Goal: Task Accomplishment & Management: Use online tool/utility

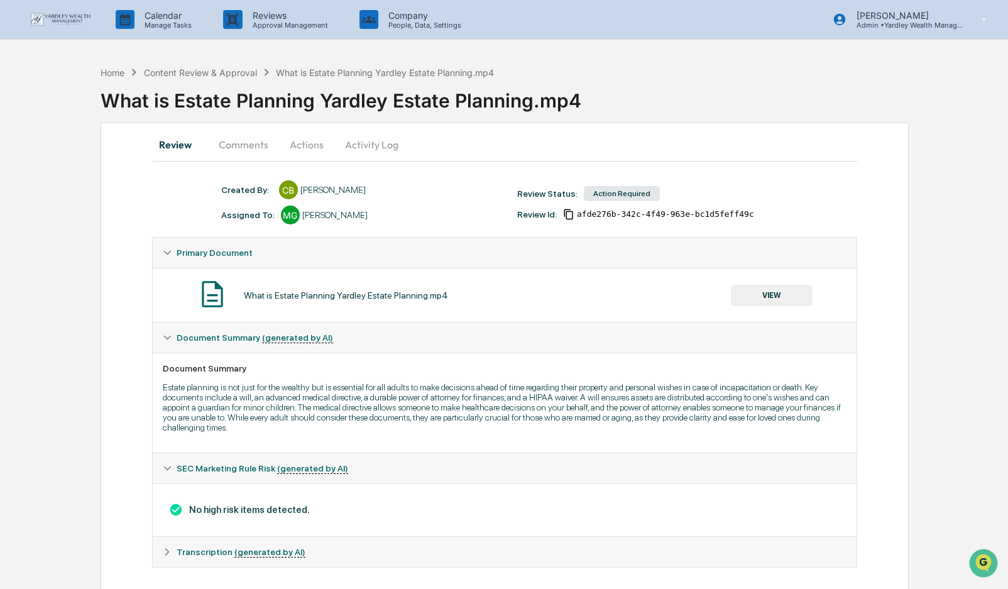
click at [301, 143] on button "Actions" at bounding box center [306, 144] width 57 height 30
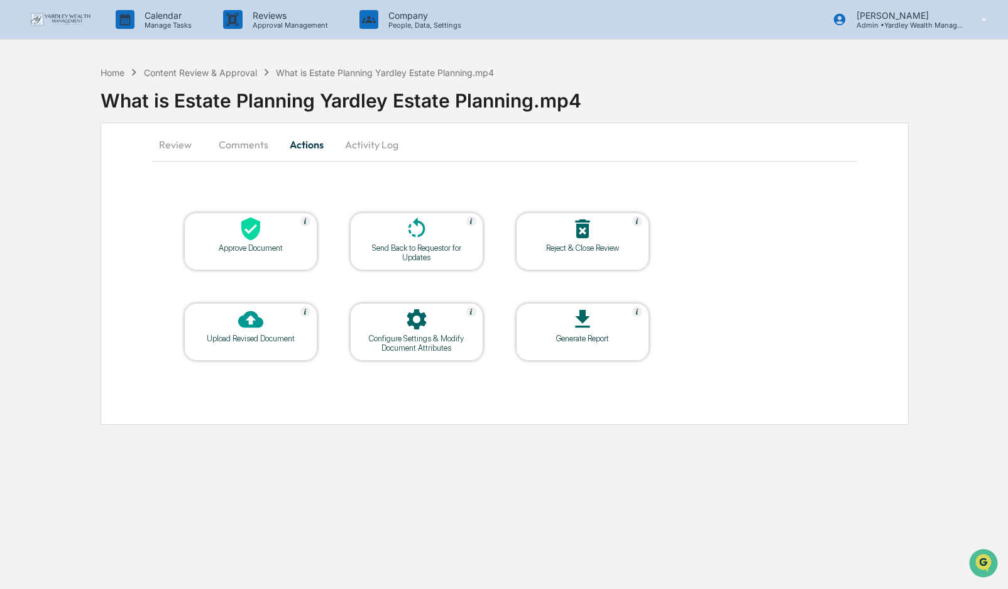
click at [246, 243] on div "Approve Document" at bounding box center [250, 247] width 113 height 9
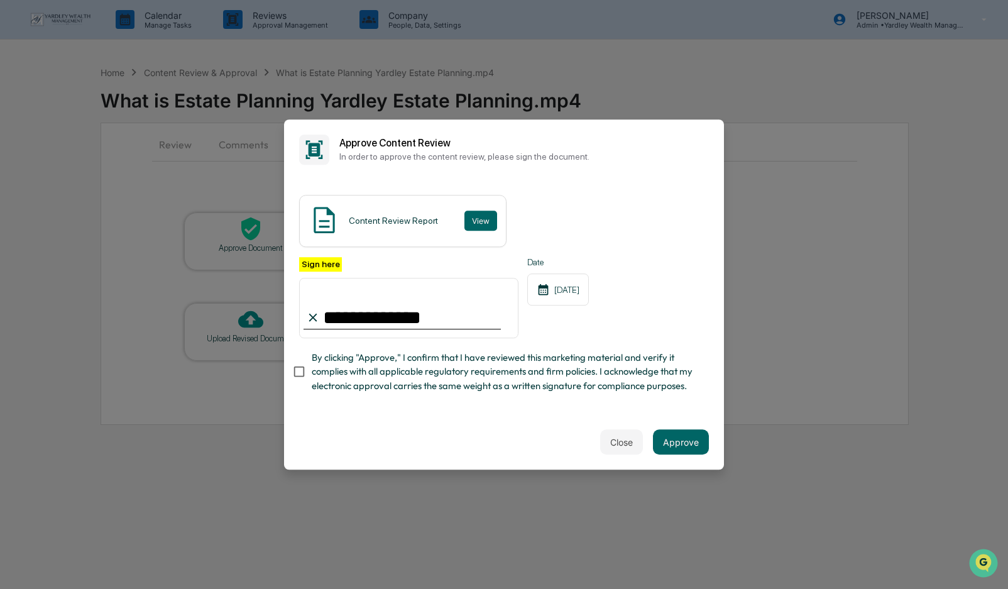
type input "**********"
click at [678, 445] on button "Approve" at bounding box center [681, 441] width 56 height 25
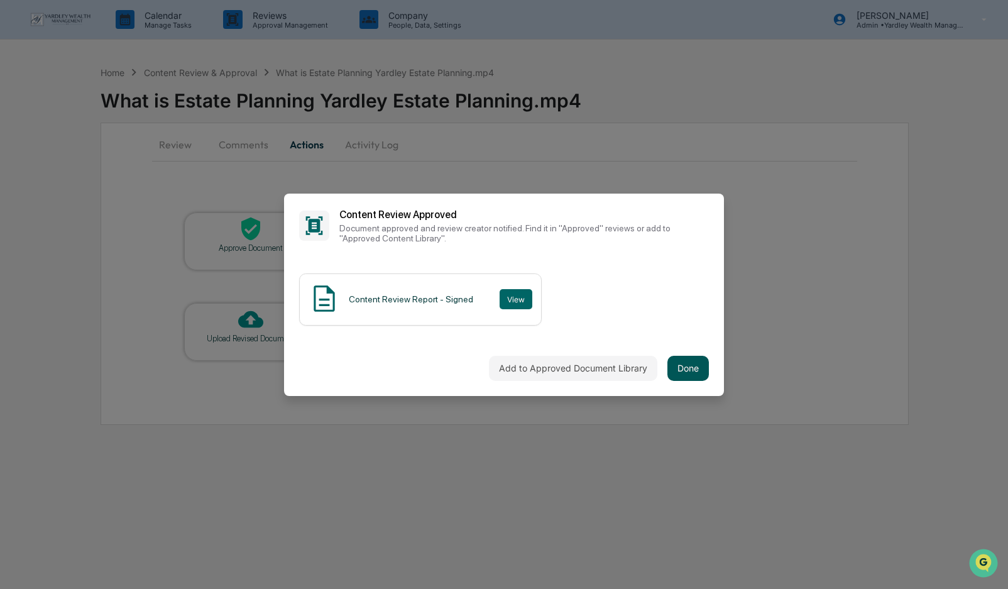
click at [690, 365] on button "Done" at bounding box center [687, 368] width 41 height 25
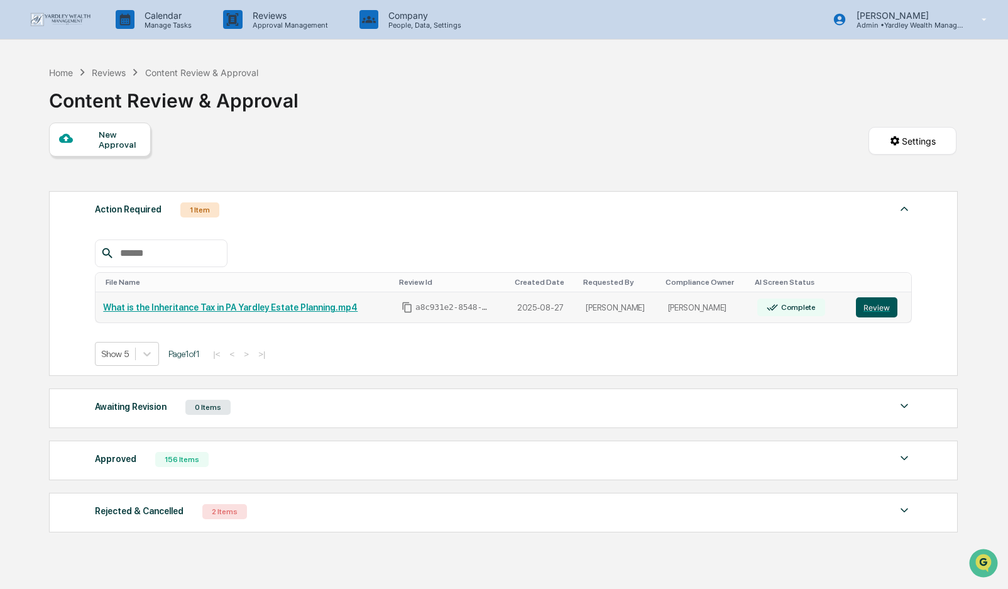
click at [879, 304] on button "Review" at bounding box center [876, 307] width 41 height 20
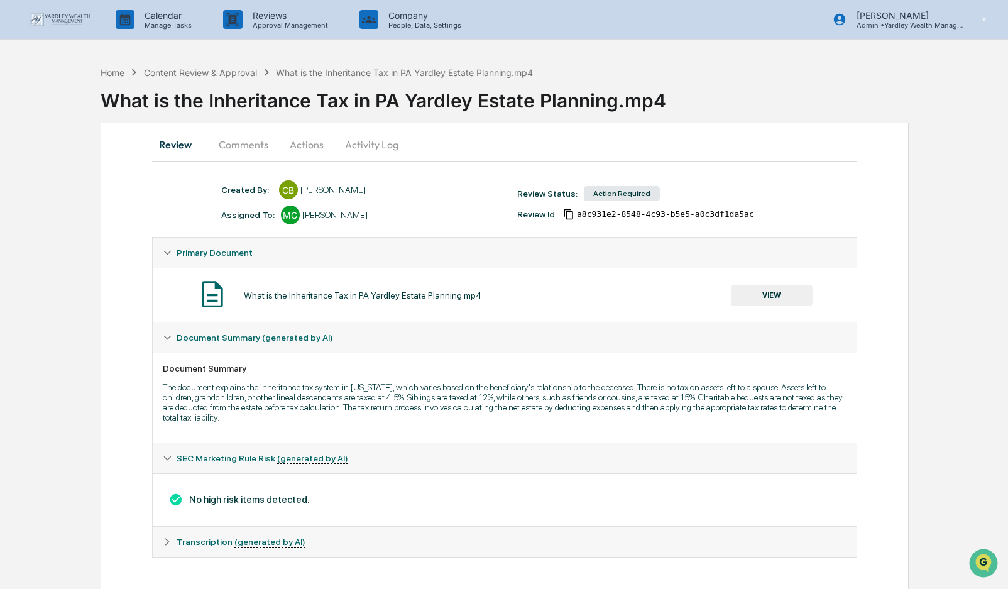
click at [309, 144] on button "Actions" at bounding box center [306, 144] width 57 height 30
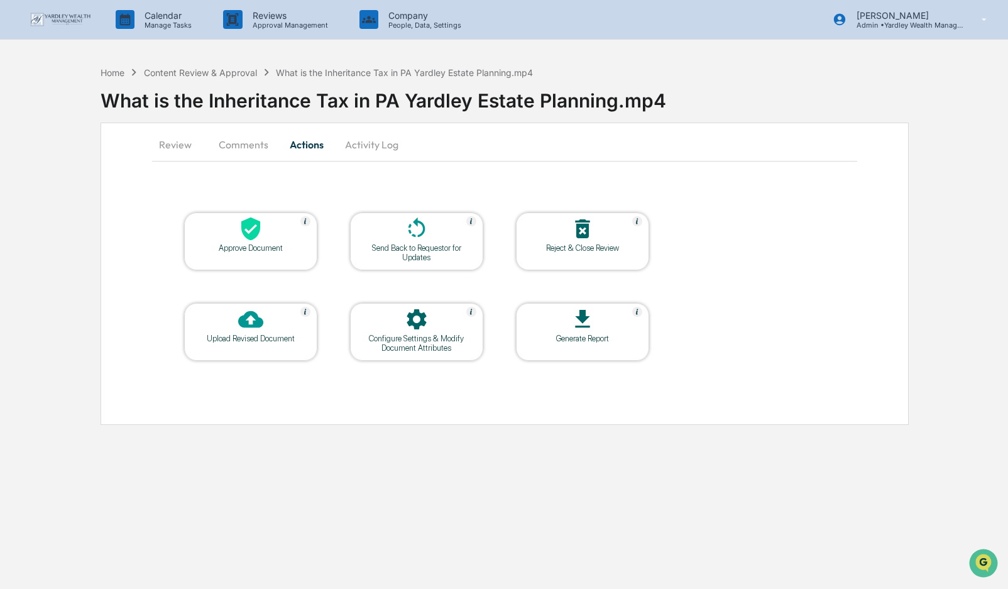
click at [236, 227] on div at bounding box center [251, 229] width 126 height 27
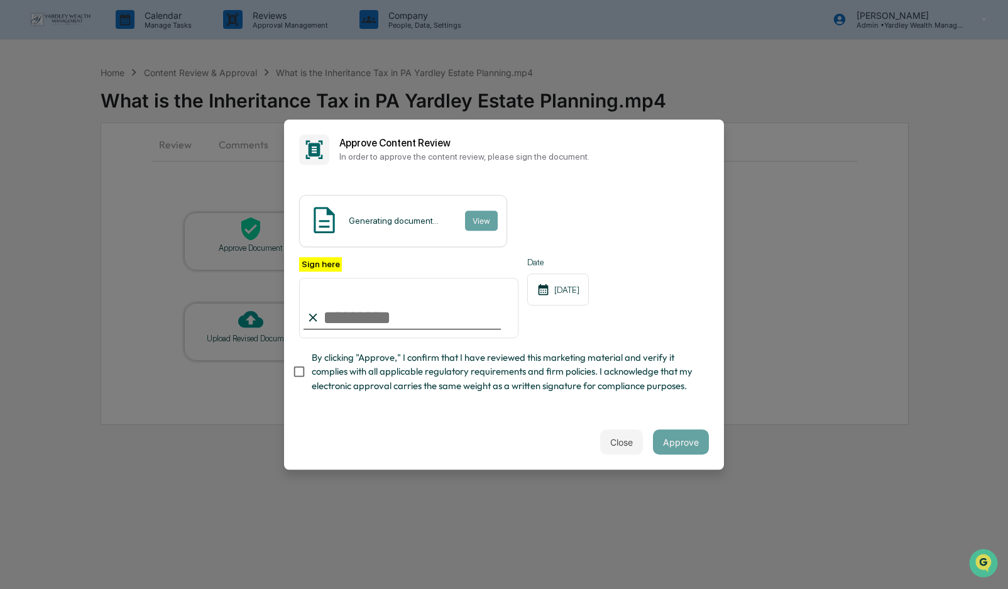
click at [336, 317] on input "Sign here" at bounding box center [408, 308] width 219 height 60
type input "**********"
click at [676, 444] on button "Approve" at bounding box center [681, 441] width 56 height 25
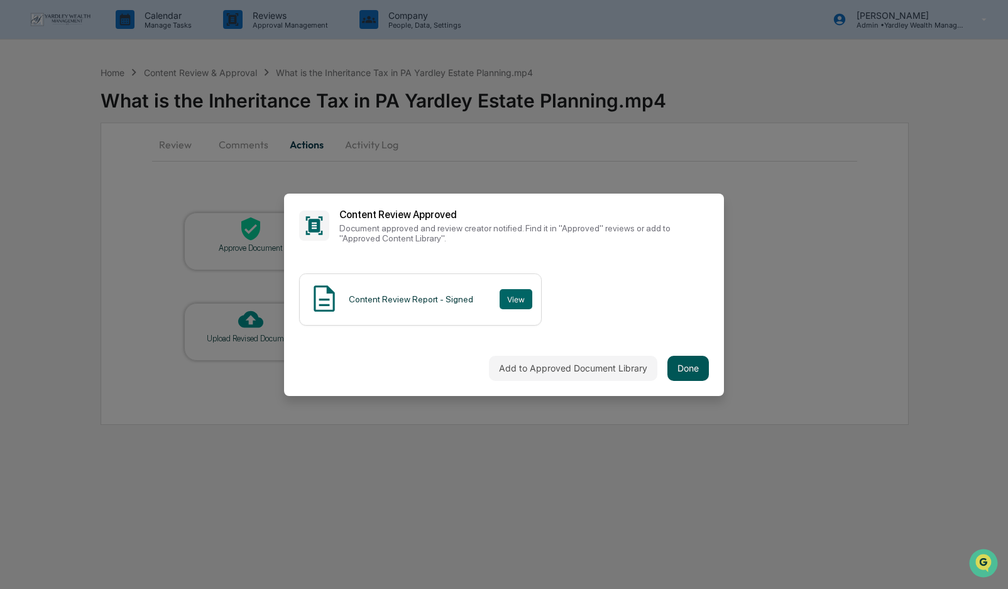
click at [695, 368] on button "Done" at bounding box center [687, 368] width 41 height 25
